Goal: Task Accomplishment & Management: Manage account settings

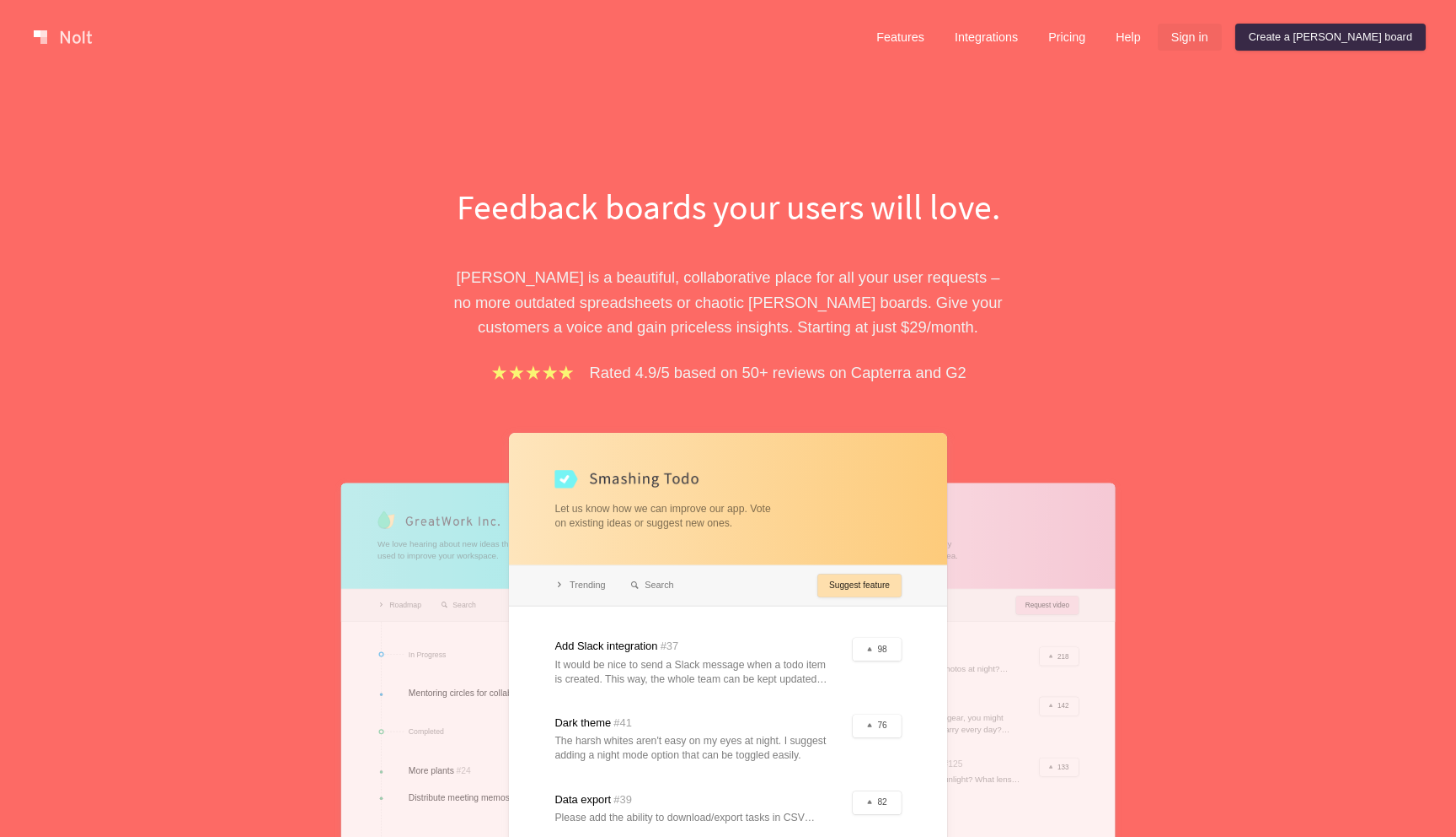
click at [1223, 35] on link "Sign in" at bounding box center [1190, 37] width 64 height 27
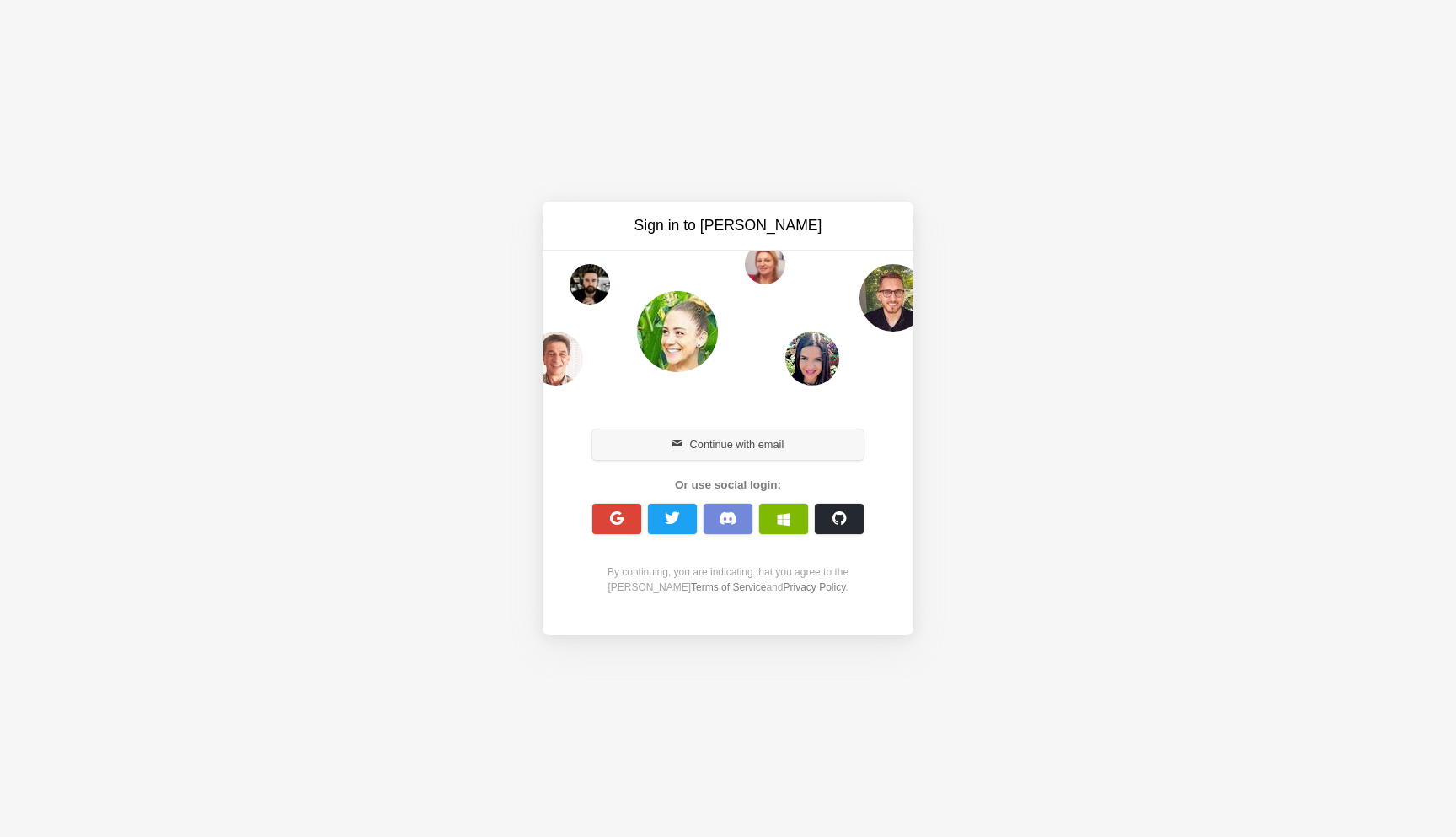
click at [739, 439] on button "Continue with email" at bounding box center [728, 443] width 272 height 30
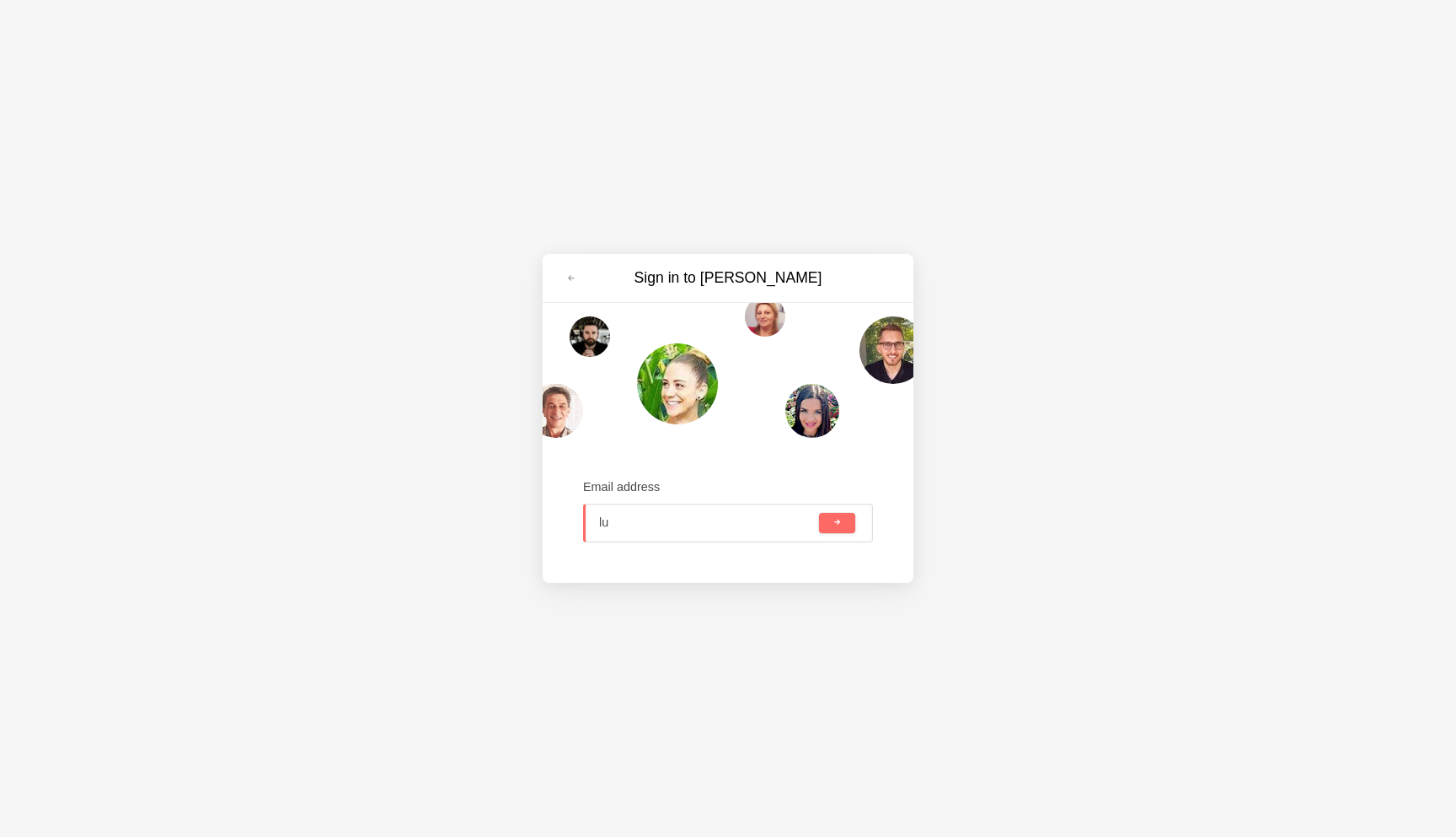
type input "lu"
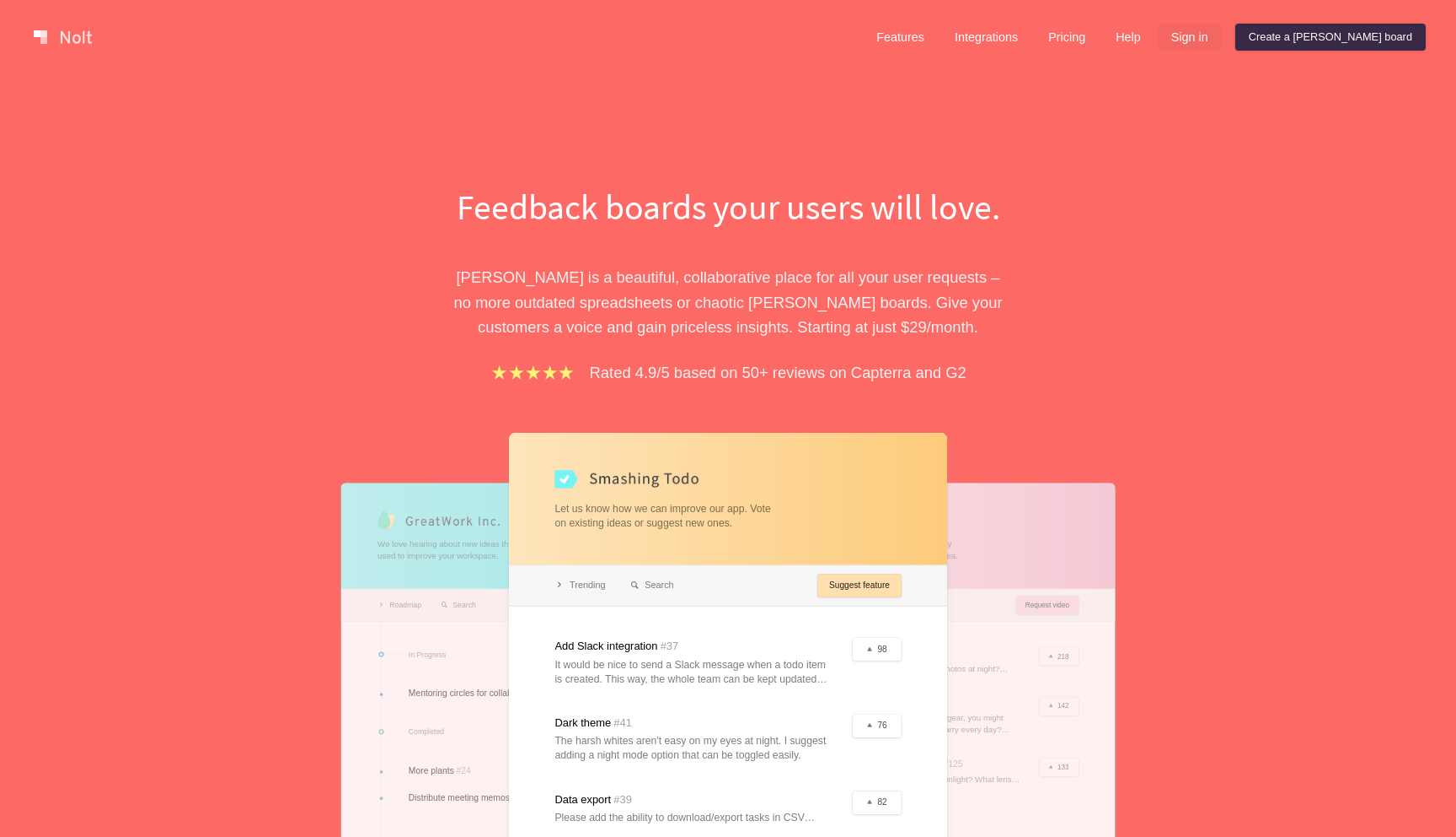
click at [1223, 39] on link "Sign in" at bounding box center [1190, 37] width 64 height 27
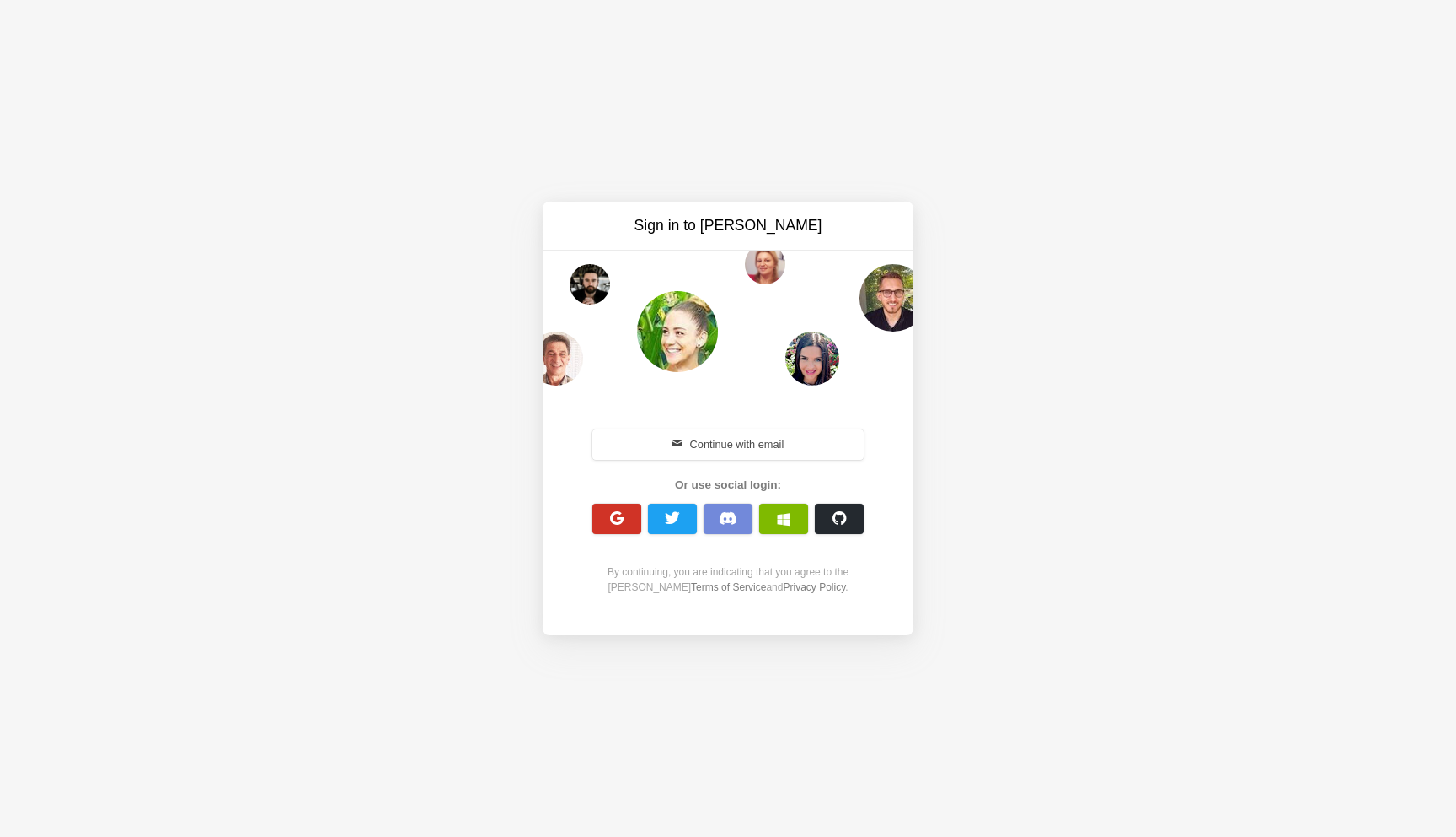
click at [625, 515] on button "button" at bounding box center [617, 518] width 49 height 30
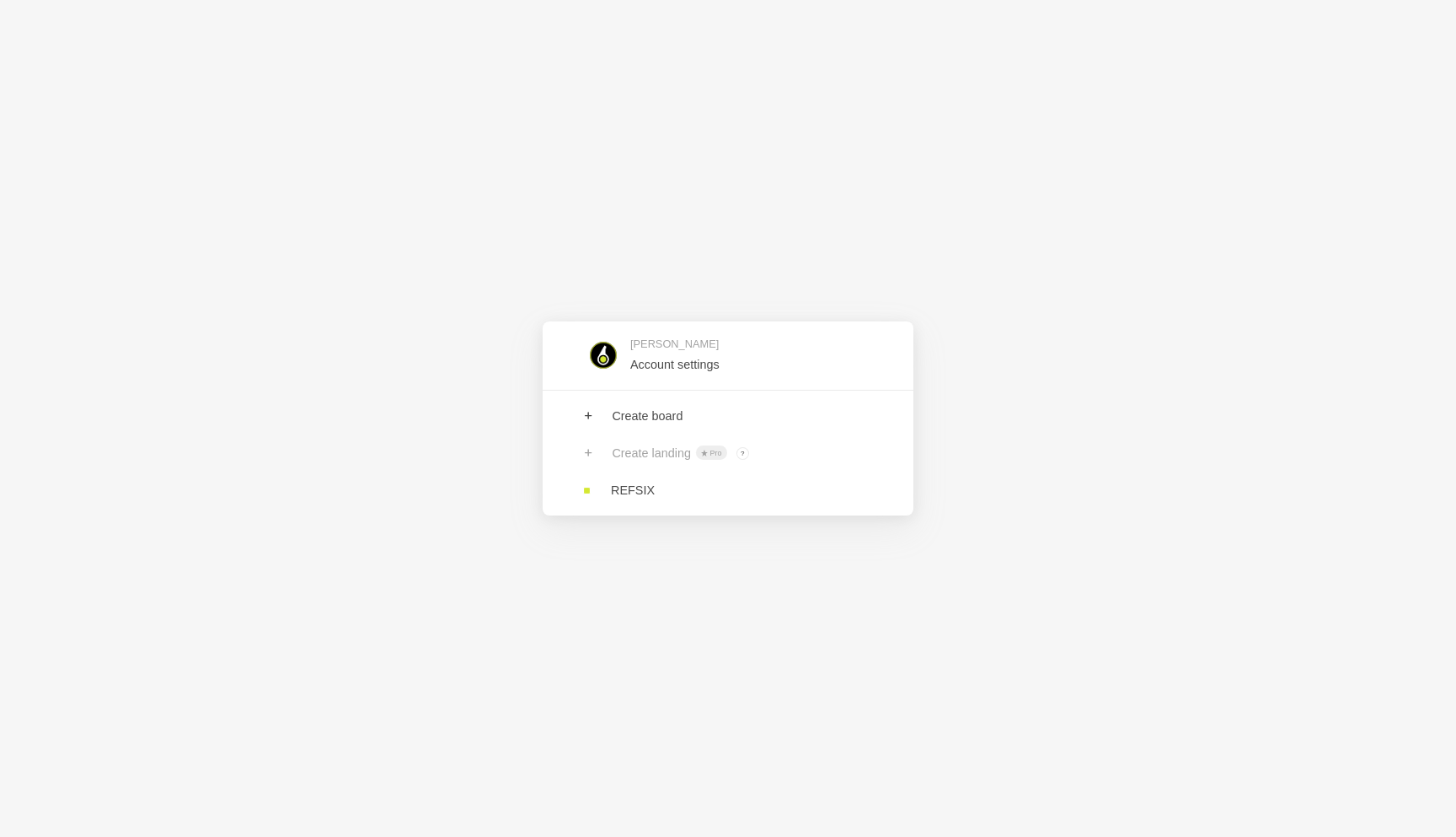
click at [1195, 446] on div "[PERSON_NAME] Account settings Create board Create landing Pro ? Board owners w…" at bounding box center [728, 418] width 1456 height 837
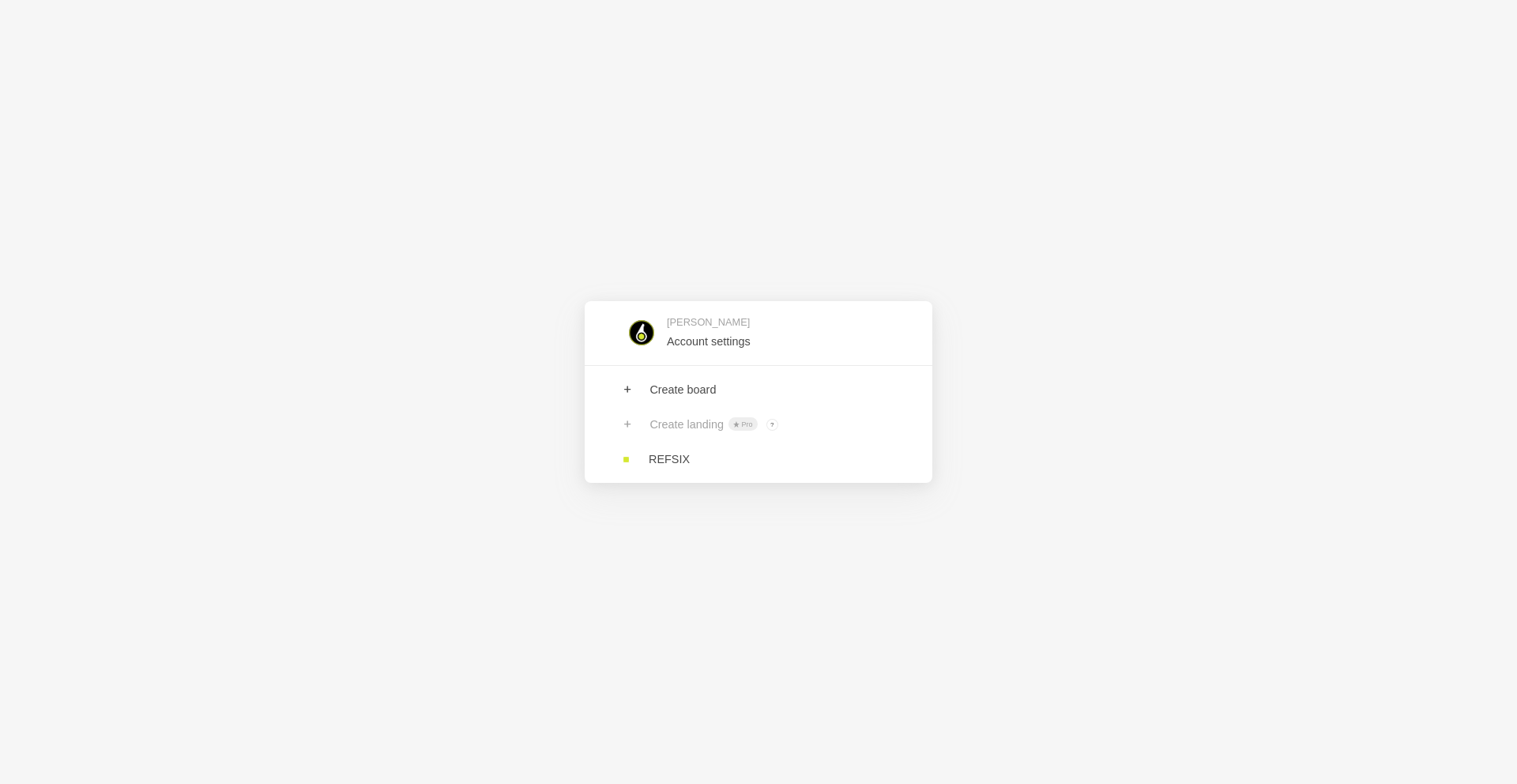
click at [461, 391] on div "[PERSON_NAME] Account settings Create board Create landing Pro ? Board owners w…" at bounding box center [758, 392] width 1517 height 784
